Goal: Submit feedback/report problem: Leave review/rating

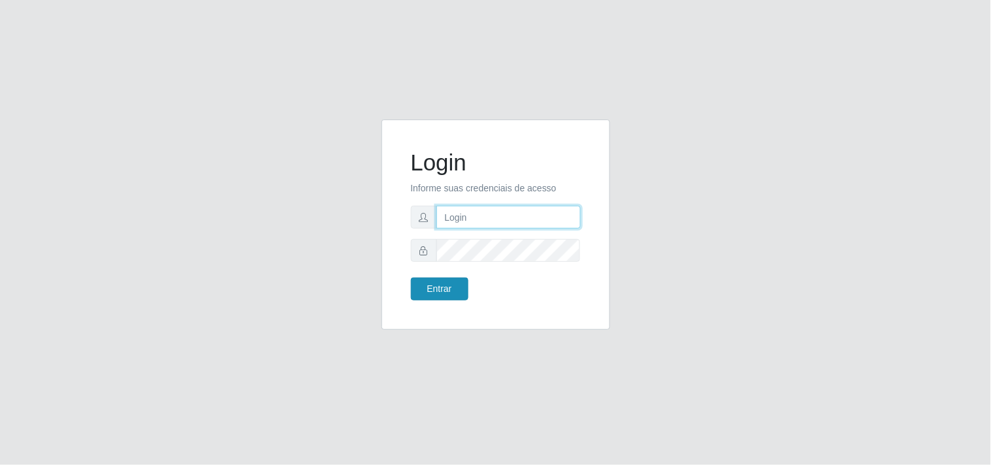
type input "[EMAIL_ADDRESS][DOMAIN_NAME]"
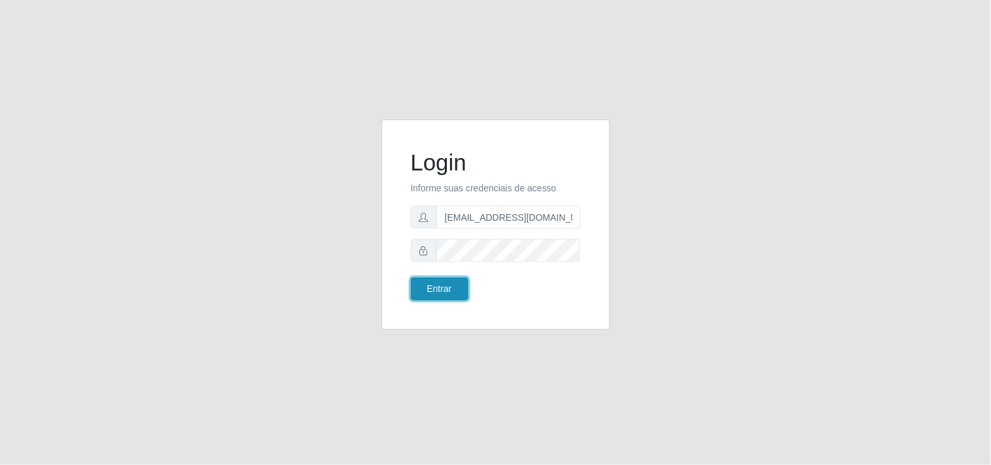
click at [447, 288] on button "Entrar" at bounding box center [439, 289] width 57 height 23
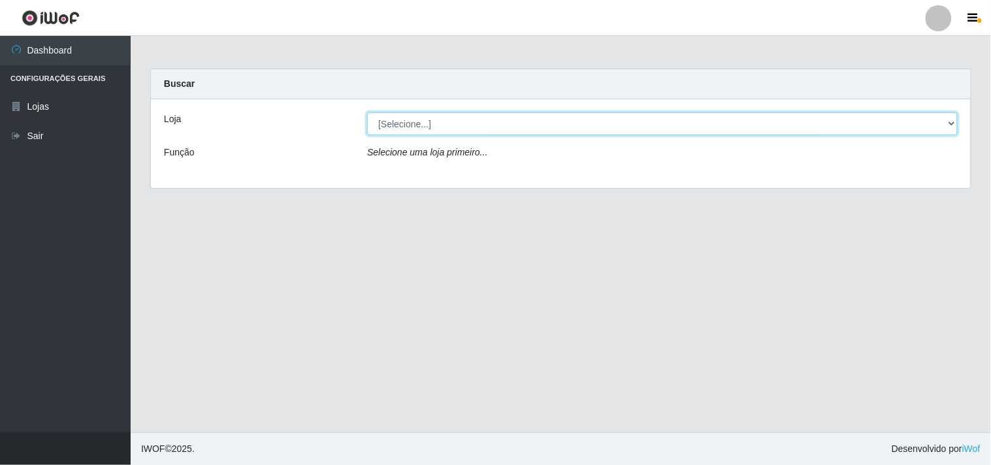
click at [949, 127] on select "[Selecione...] Hiper Queiroz - [GEOGRAPHIC_DATA]" at bounding box center [662, 123] width 591 height 23
select select "514"
click at [367, 112] on select "[Selecione...] Hiper Queiroz - [GEOGRAPHIC_DATA]" at bounding box center [662, 123] width 591 height 23
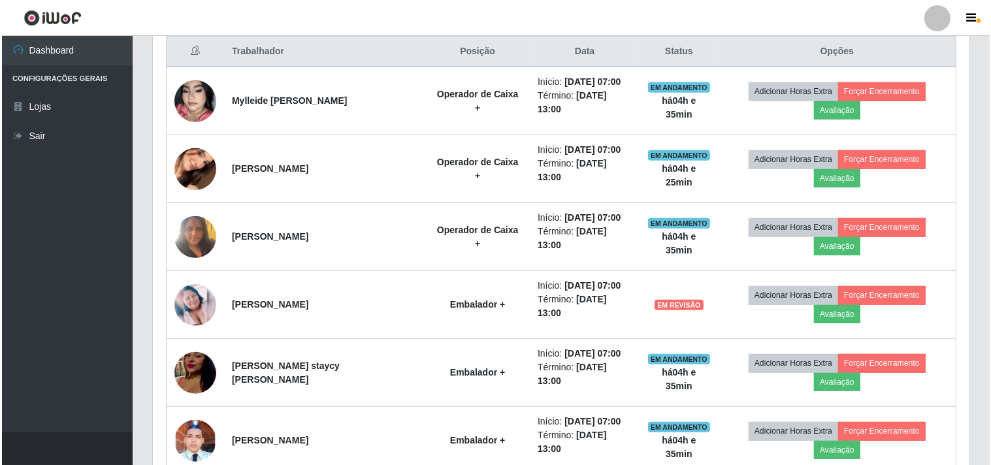
scroll to position [508, 0]
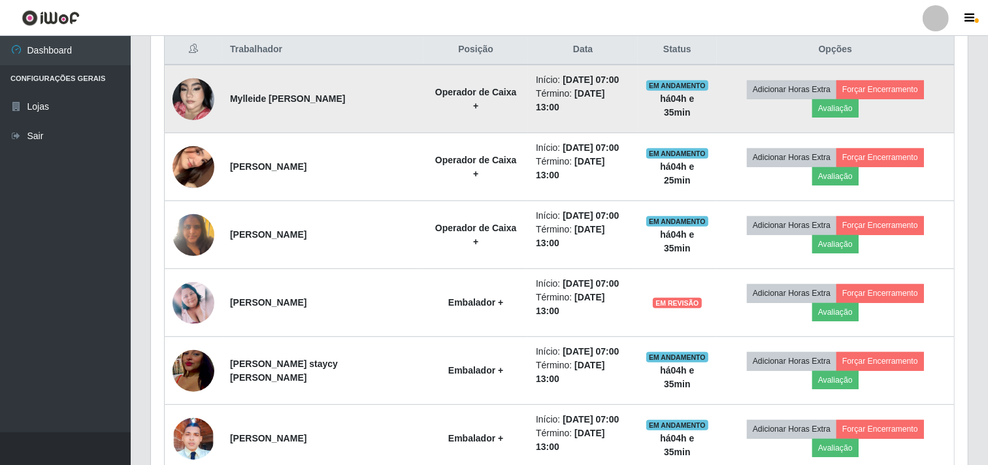
click at [885, 110] on td "Adicionar Horas Extra Forçar Encerramento Avaliação" at bounding box center [836, 99] width 238 height 69
click at [858, 99] on button "Avaliação" at bounding box center [835, 108] width 46 height 18
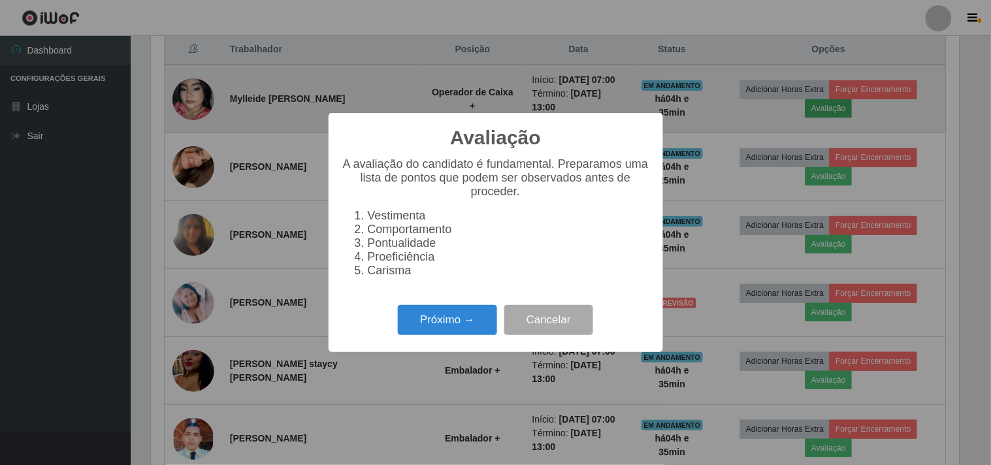
scroll to position [270, 808]
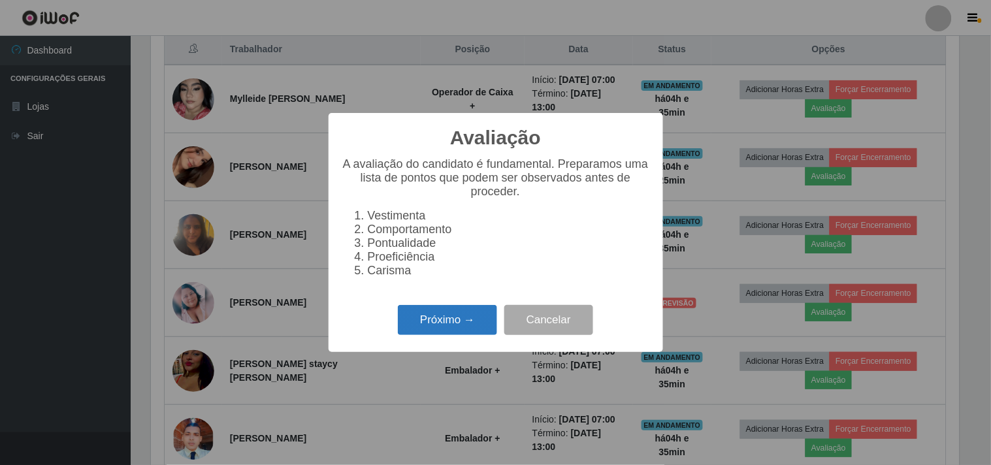
click at [453, 312] on button "Próximo →" at bounding box center [447, 320] width 99 height 31
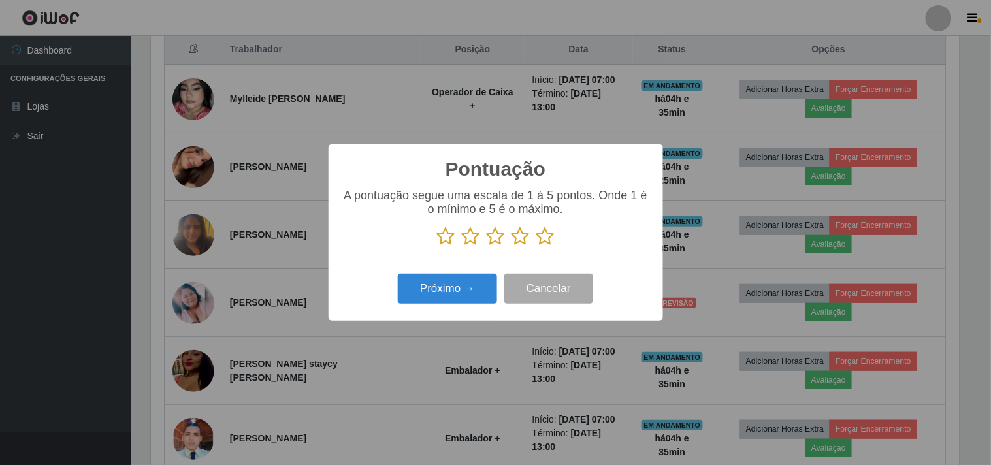
scroll to position [652977, 652439]
click at [499, 233] on icon at bounding box center [496, 237] width 18 height 20
click at [487, 246] on input "radio" at bounding box center [487, 246] width 0 height 0
click at [465, 291] on button "Próximo →" at bounding box center [447, 289] width 99 height 31
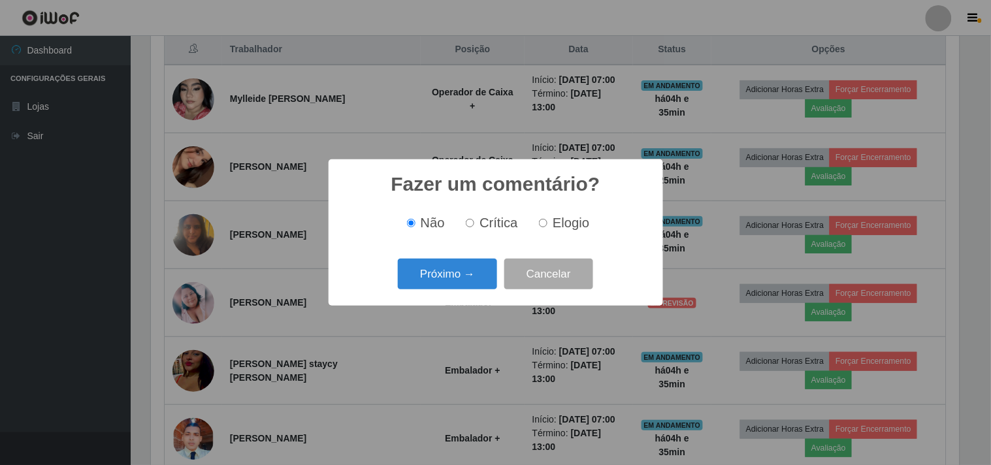
click at [474, 224] on input "Crítica" at bounding box center [470, 223] width 8 height 8
radio input "true"
click at [442, 271] on button "Próximo →" at bounding box center [447, 274] width 99 height 31
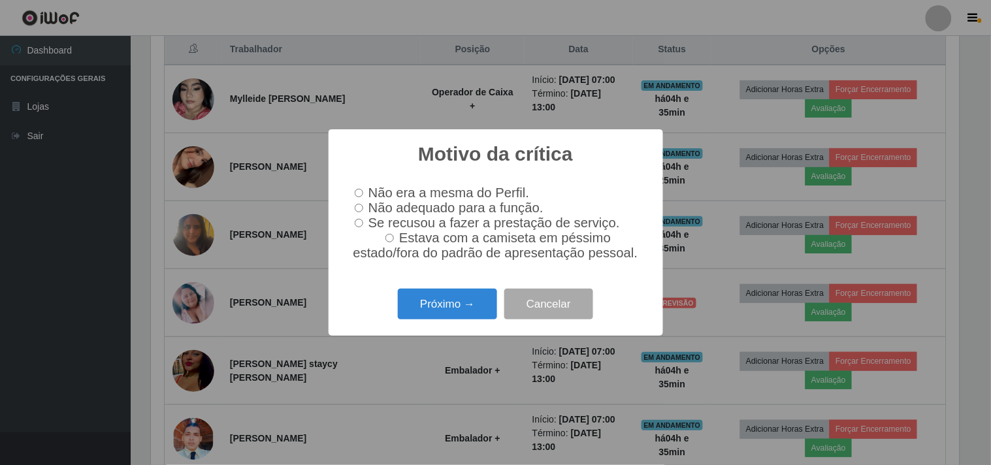
click at [357, 223] on input "Se recusou a fazer a prestação de serviço." at bounding box center [359, 223] width 8 height 8
radio input "true"
click at [442, 312] on button "Próximo →" at bounding box center [447, 304] width 99 height 31
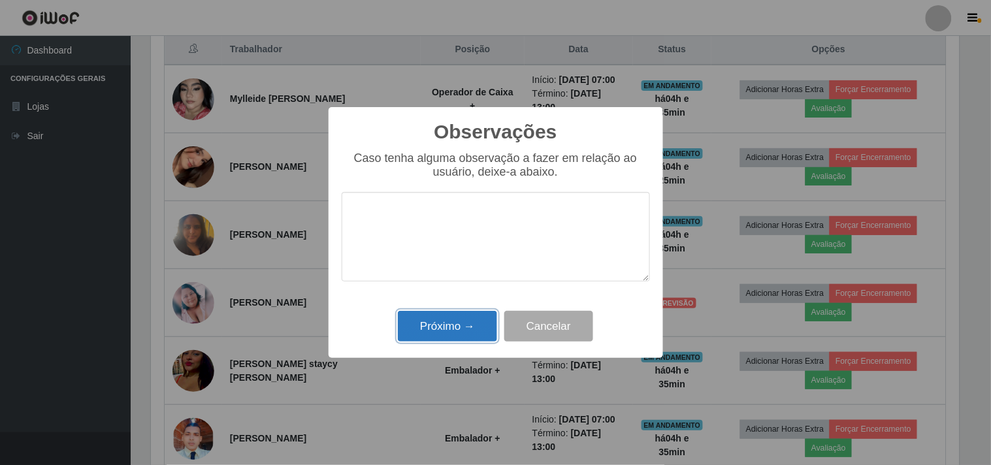
click at [435, 318] on button "Próximo →" at bounding box center [447, 326] width 99 height 31
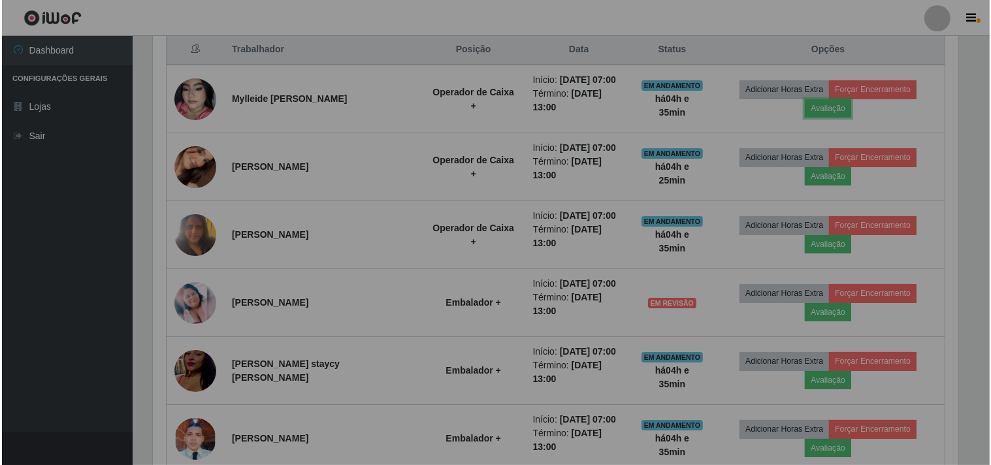
scroll to position [270, 817]
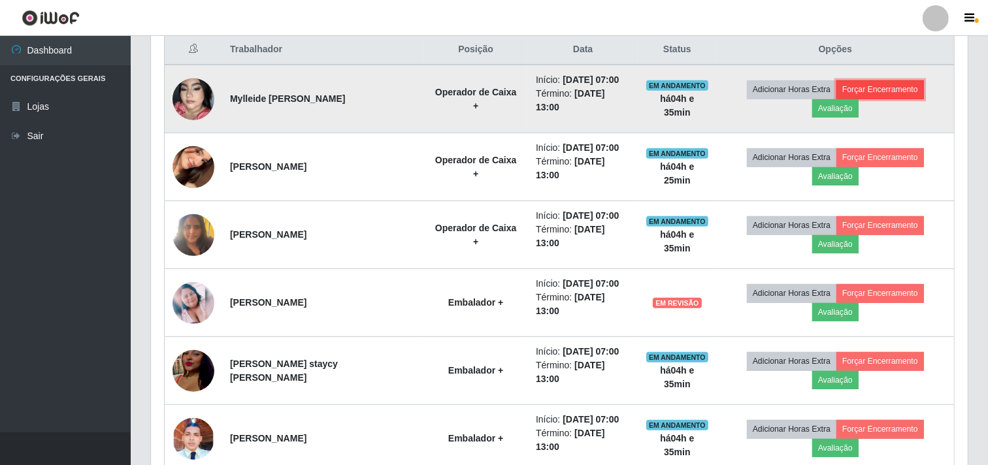
click at [847, 89] on button "Forçar Encerramento" at bounding box center [880, 89] width 88 height 18
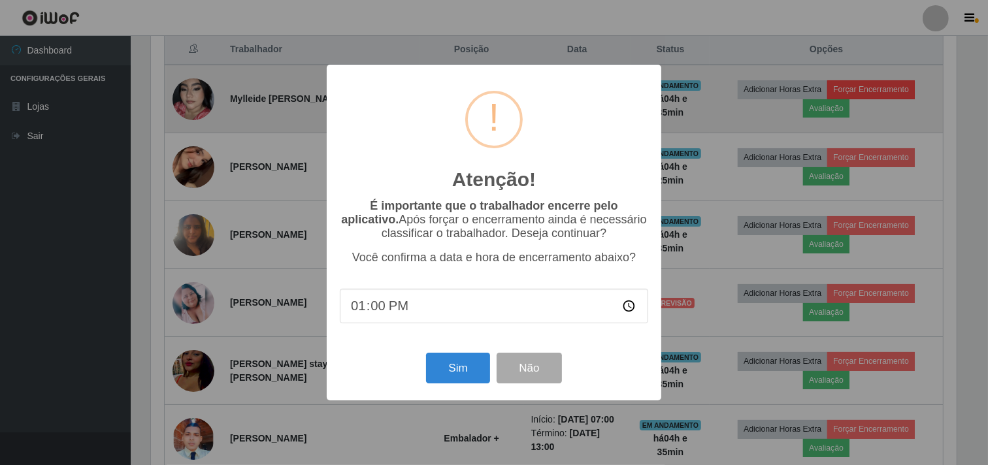
scroll to position [270, 808]
type input "11:36"
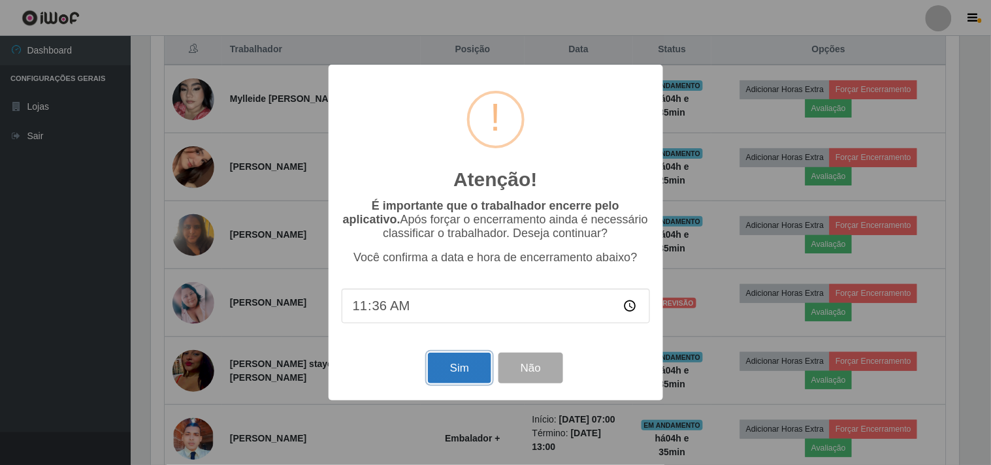
click at [463, 359] on button "Sim" at bounding box center [459, 368] width 63 height 31
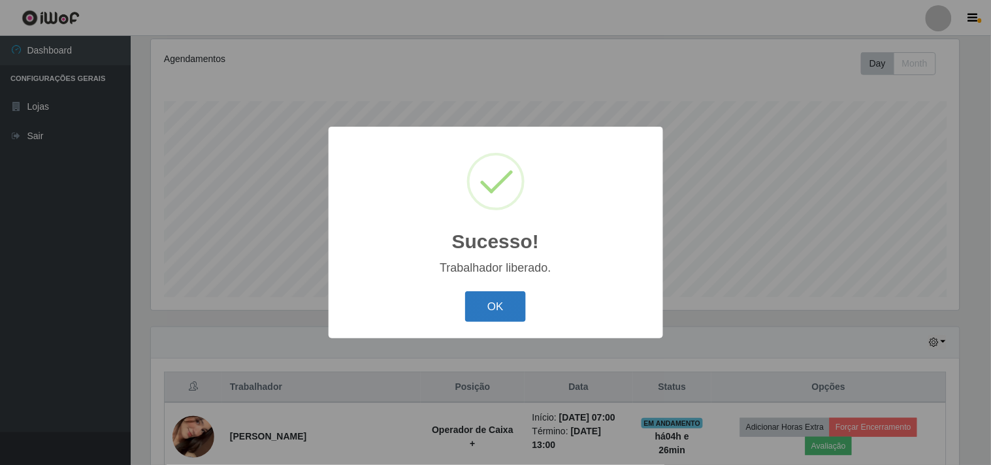
click at [482, 300] on button "OK" at bounding box center [495, 306] width 61 height 31
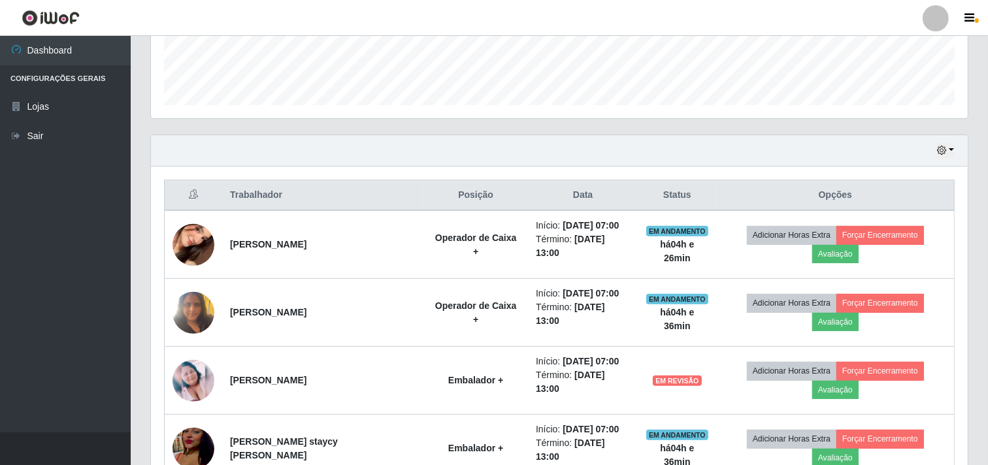
scroll to position [460, 0]
